Goal: Information Seeking & Learning: Learn about a topic

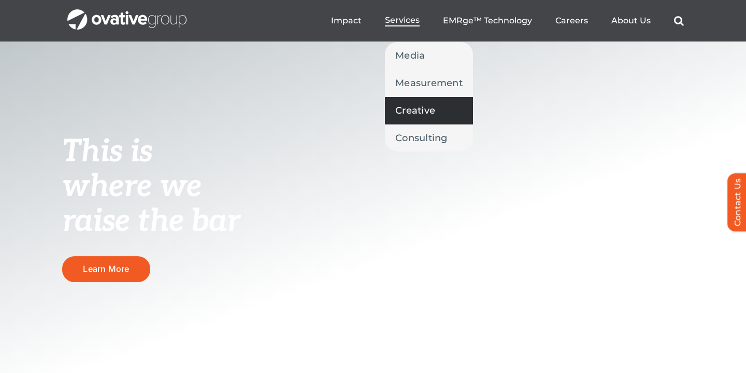
click at [421, 98] on link "Creative" at bounding box center [429, 110] width 88 height 27
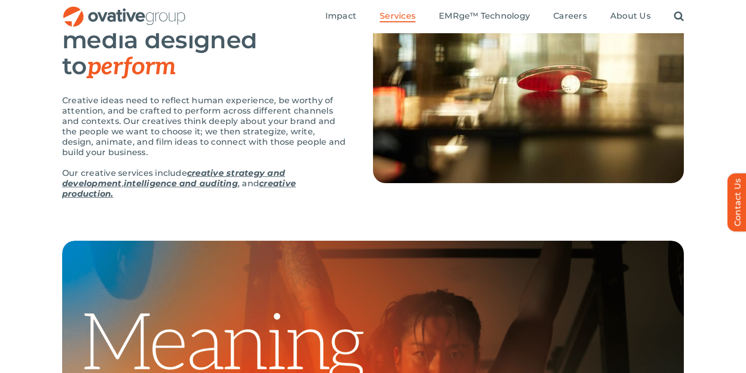
scroll to position [152, 0]
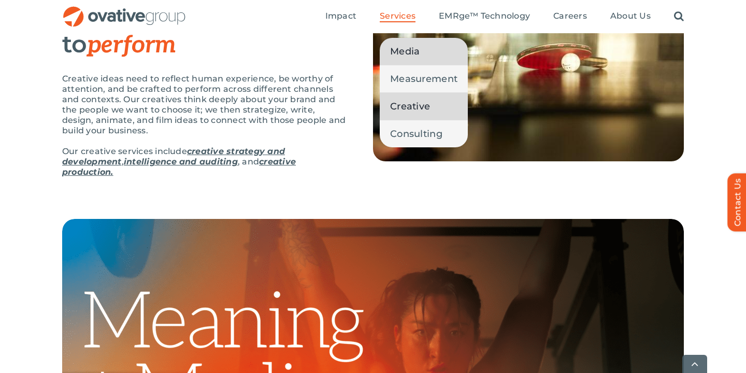
click at [405, 46] on span "Media" at bounding box center [405, 51] width 30 height 15
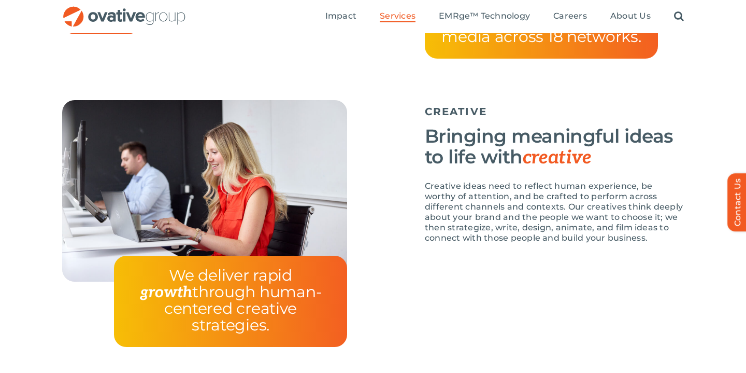
scroll to position [1615, 0]
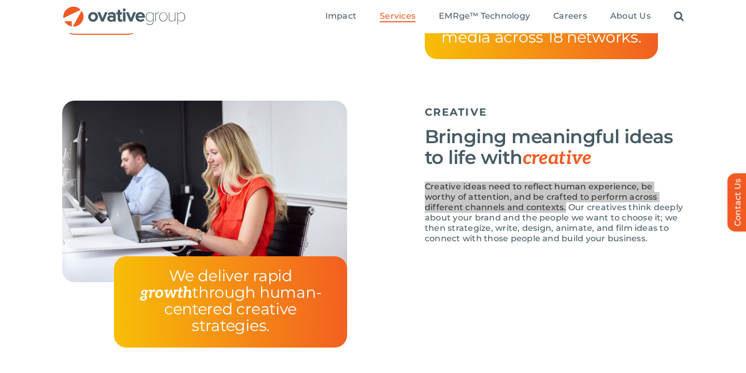
drag, startPoint x: 427, startPoint y: 206, endPoint x: 525, endPoint y: 225, distance: 99.9
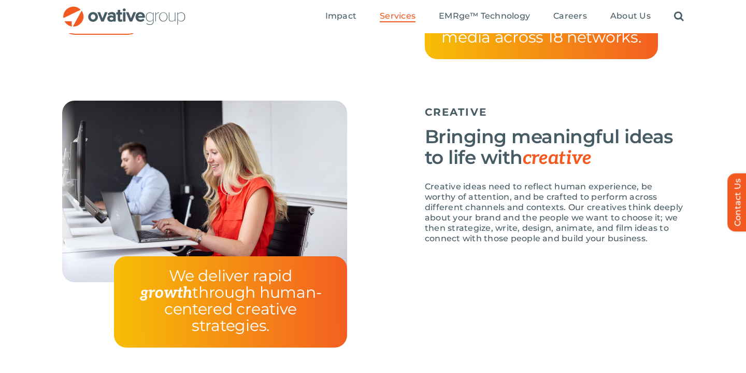
click at [519, 234] on p "Creative ideas need to reflect human experience, be worthy of attention, and be…" at bounding box center [554, 212] width 259 height 62
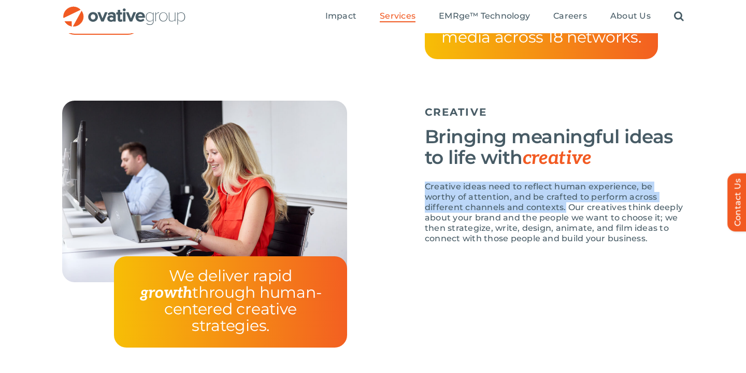
drag, startPoint x: 524, startPoint y: 223, endPoint x: 420, endPoint y: 204, distance: 105.9
click at [420, 204] on div "CREATIVE Bringing meaningful ideas to life with creative Creative ideas need to…" at bounding box center [528, 177] width 311 height 153
copy p "Creative ideas need to reflect human experience, be worthy of attention, and be…"
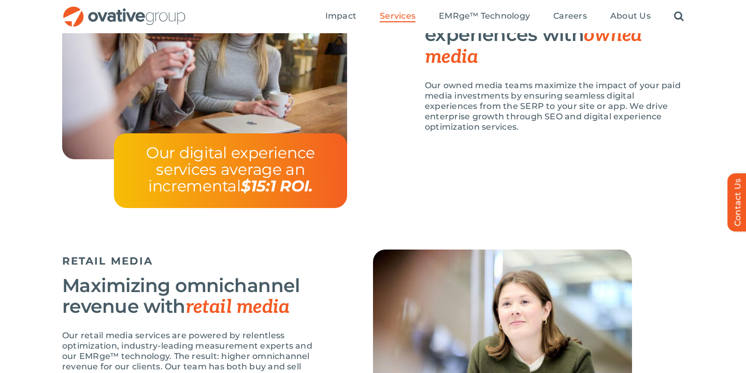
scroll to position [1180, 0]
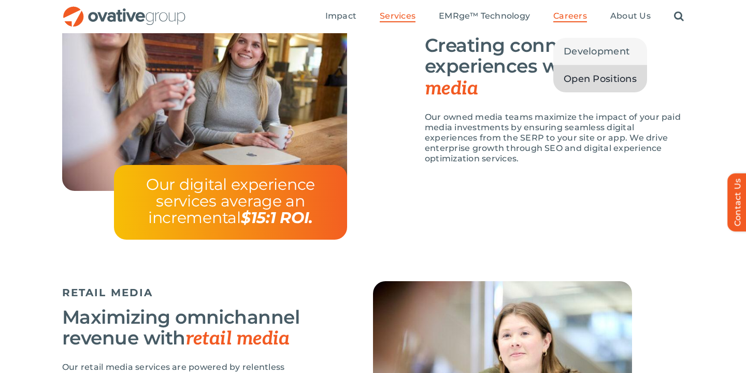
click at [580, 75] on span "Open Positions" at bounding box center [600, 79] width 73 height 15
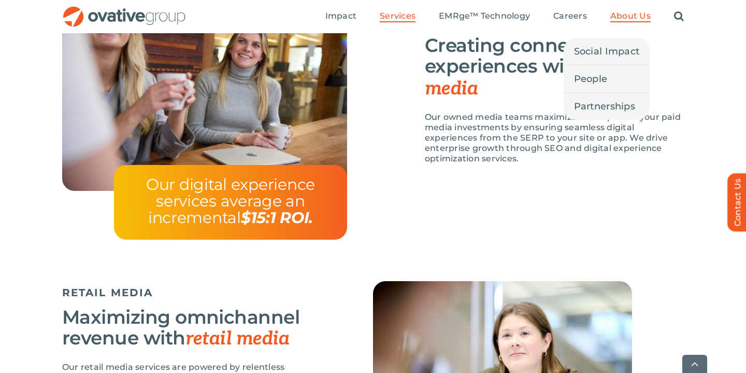
click at [636, 15] on span "About Us" at bounding box center [631, 16] width 40 height 10
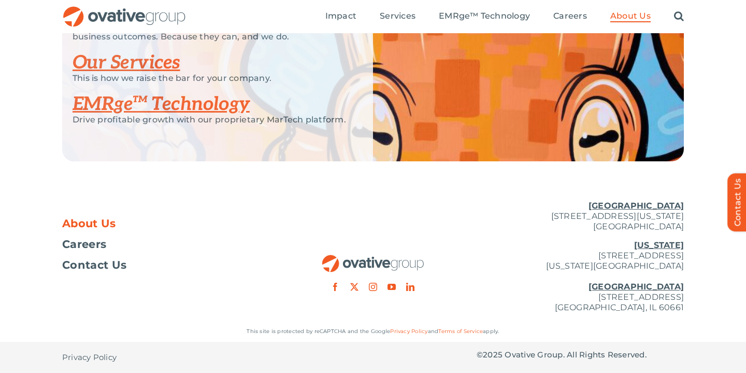
scroll to position [2294, 0]
